Goal: Task Accomplishment & Management: Use online tool/utility

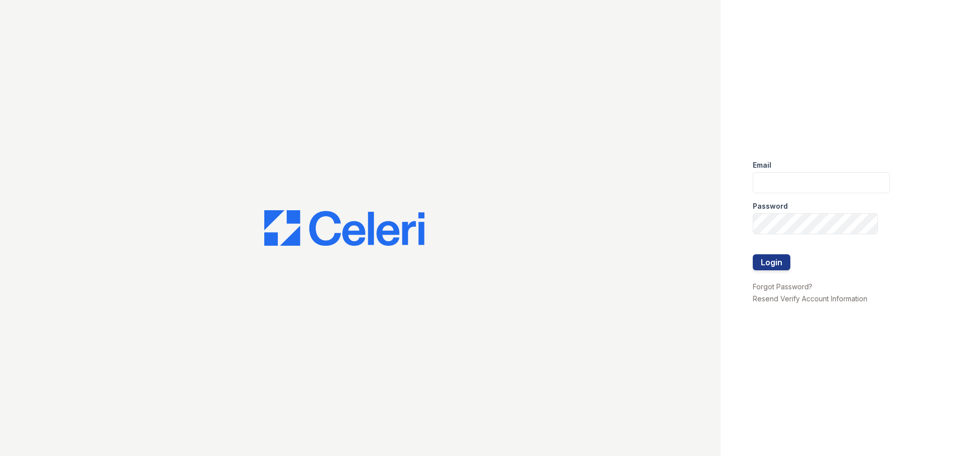
type input "[EMAIL_ADDRESS][DOMAIN_NAME]"
click at [768, 260] on button "Login" at bounding box center [772, 262] width 38 height 16
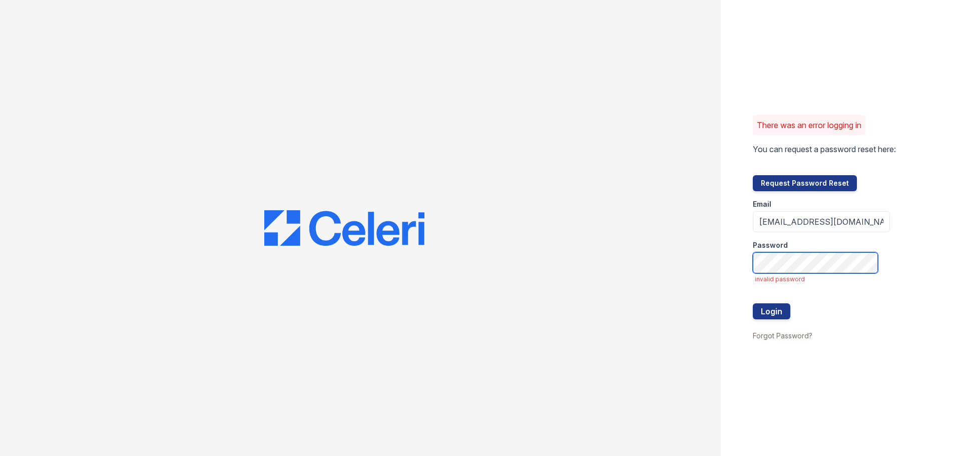
click at [538, 226] on div "There was an error logging in You can request a password reset here: Request Pa…" at bounding box center [480, 228] width 961 height 456
click at [620, 267] on div "There was an error logging in You can request a password reset here: Request Pa…" at bounding box center [480, 228] width 961 height 456
click at [753, 303] on button "Login" at bounding box center [772, 311] width 38 height 16
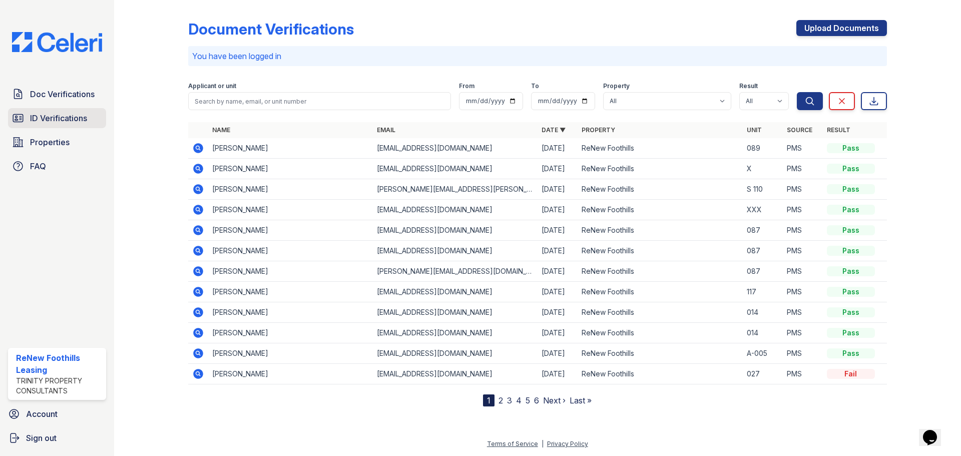
click at [69, 125] on link "ID Verifications" at bounding box center [57, 118] width 98 height 20
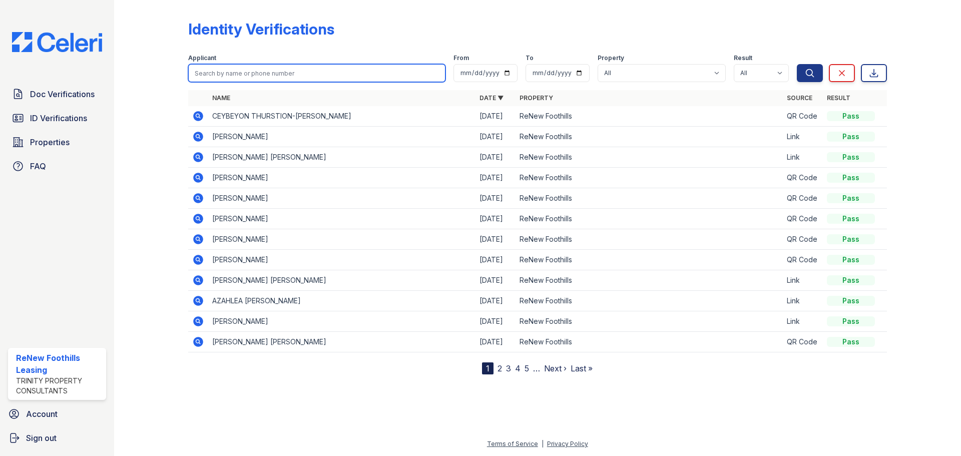
click at [254, 79] on input "search" at bounding box center [316, 73] width 257 height 18
type input "hamons"
click at [797, 64] on button "Search" at bounding box center [810, 73] width 26 height 18
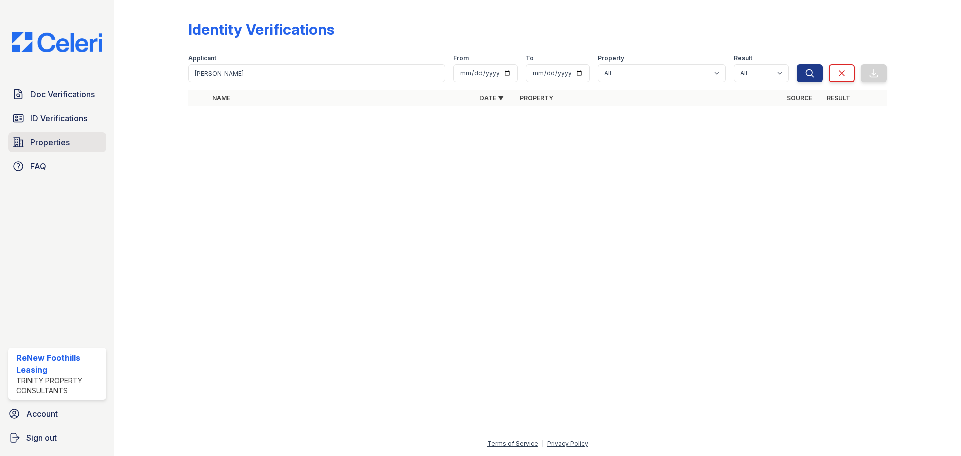
click at [49, 145] on span "Properties" at bounding box center [50, 142] width 40 height 12
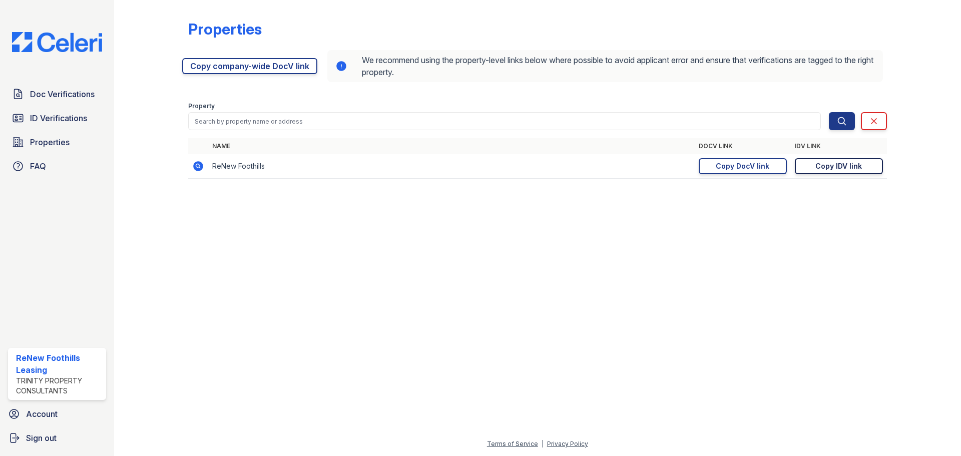
click at [827, 170] on div "Copy IDV link" at bounding box center [838, 166] width 47 height 10
click at [73, 125] on link "ID Verifications" at bounding box center [57, 118] width 98 height 20
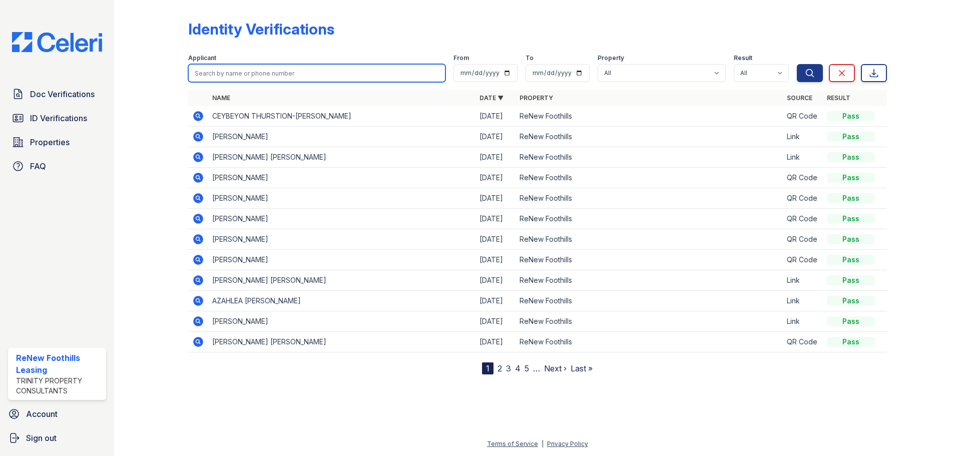
click at [271, 69] on input "search" at bounding box center [316, 73] width 257 height 18
type input "hamons"
click at [797, 64] on button "Search" at bounding box center [810, 73] width 26 height 18
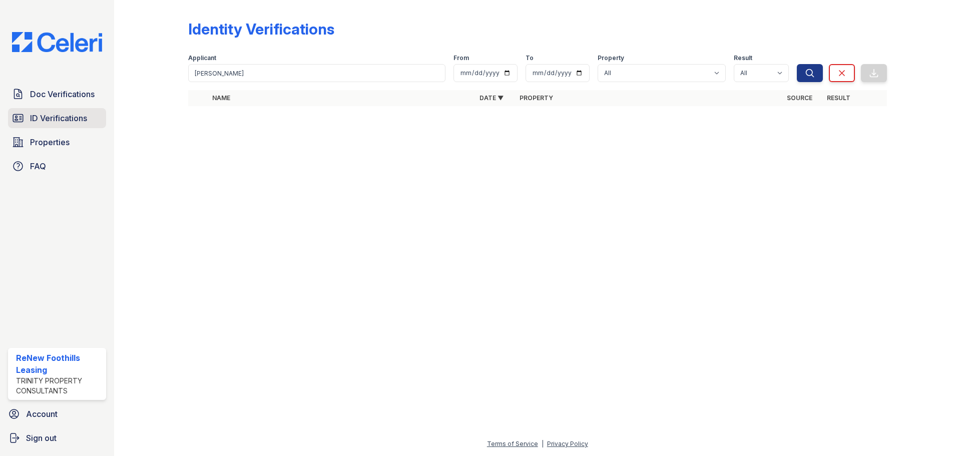
click at [29, 118] on link "ID Verifications" at bounding box center [57, 118] width 98 height 20
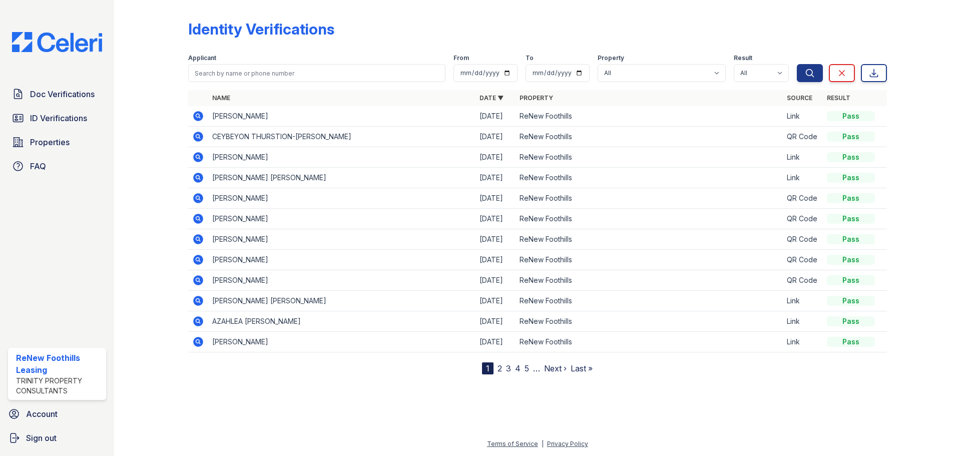
click at [201, 116] on icon at bounding box center [198, 116] width 10 height 10
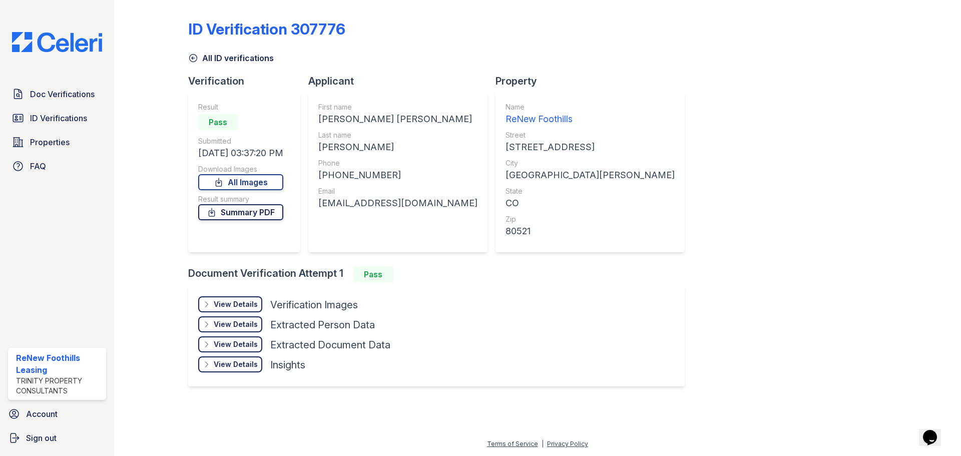
click at [254, 210] on link "Summary PDF" at bounding box center [240, 212] width 85 height 16
